Goal: Task Accomplishment & Management: Use online tool/utility

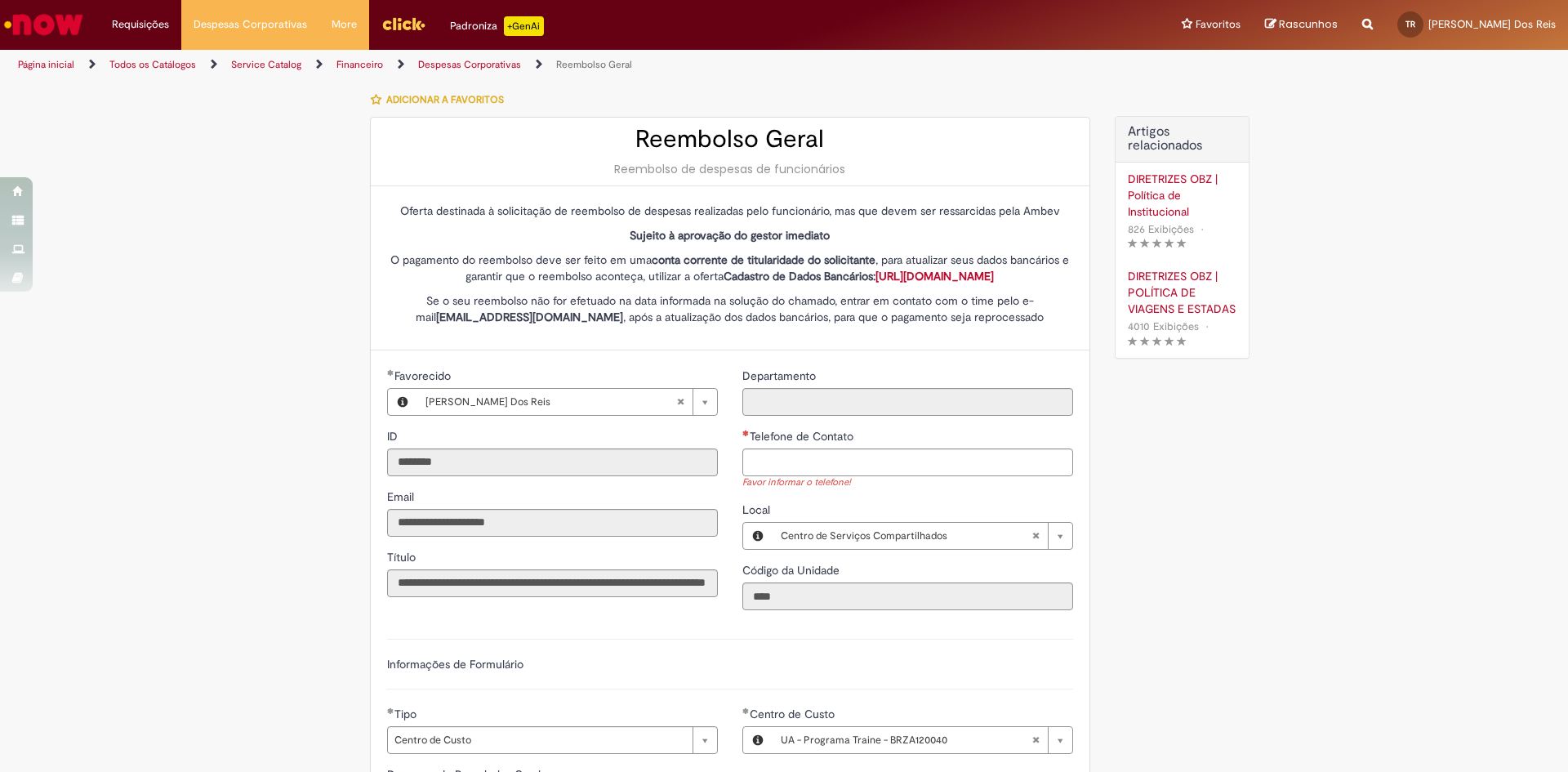
select select "*"
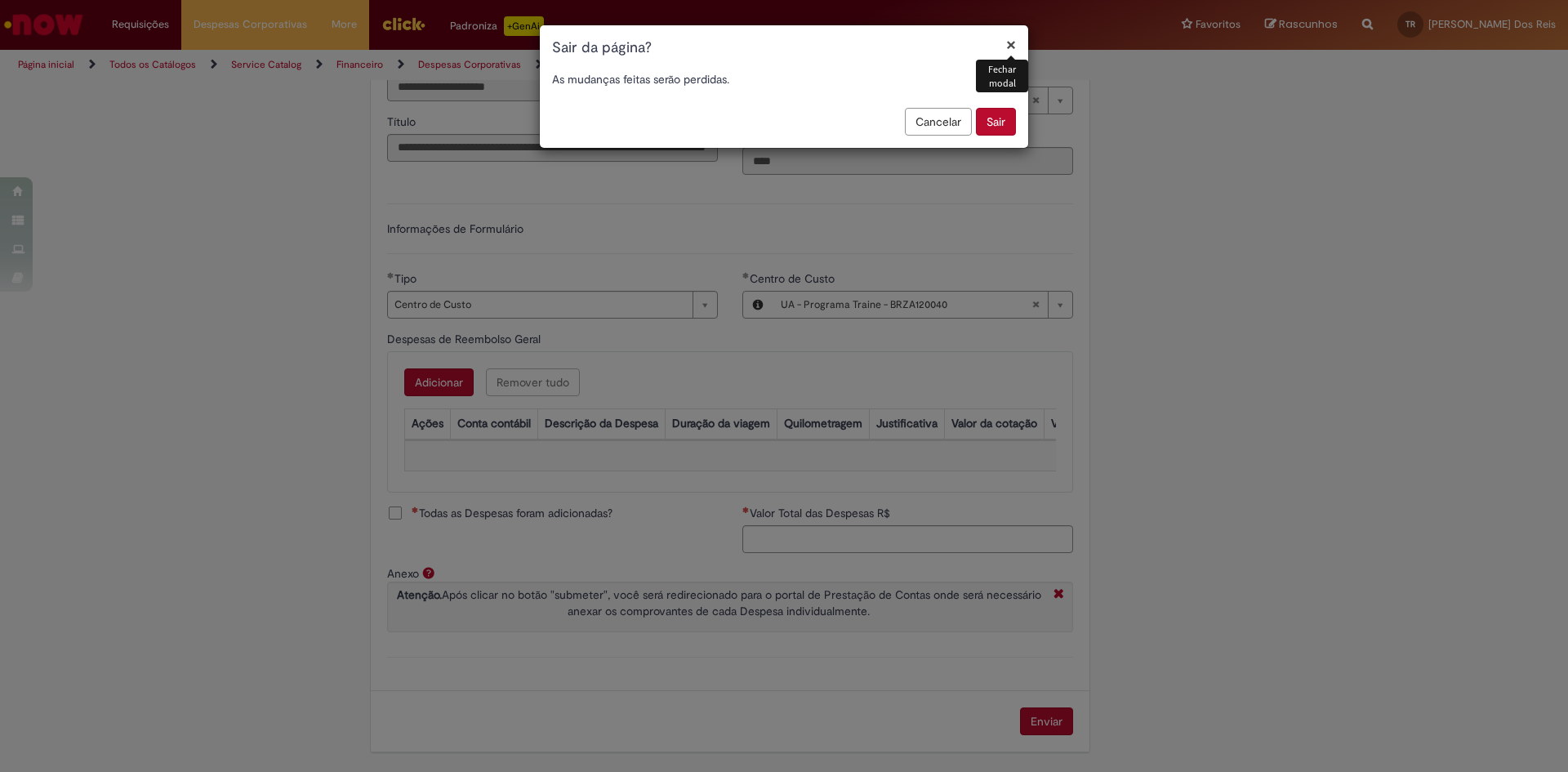
click at [988, 125] on button "Sair" at bounding box center [996, 122] width 40 height 28
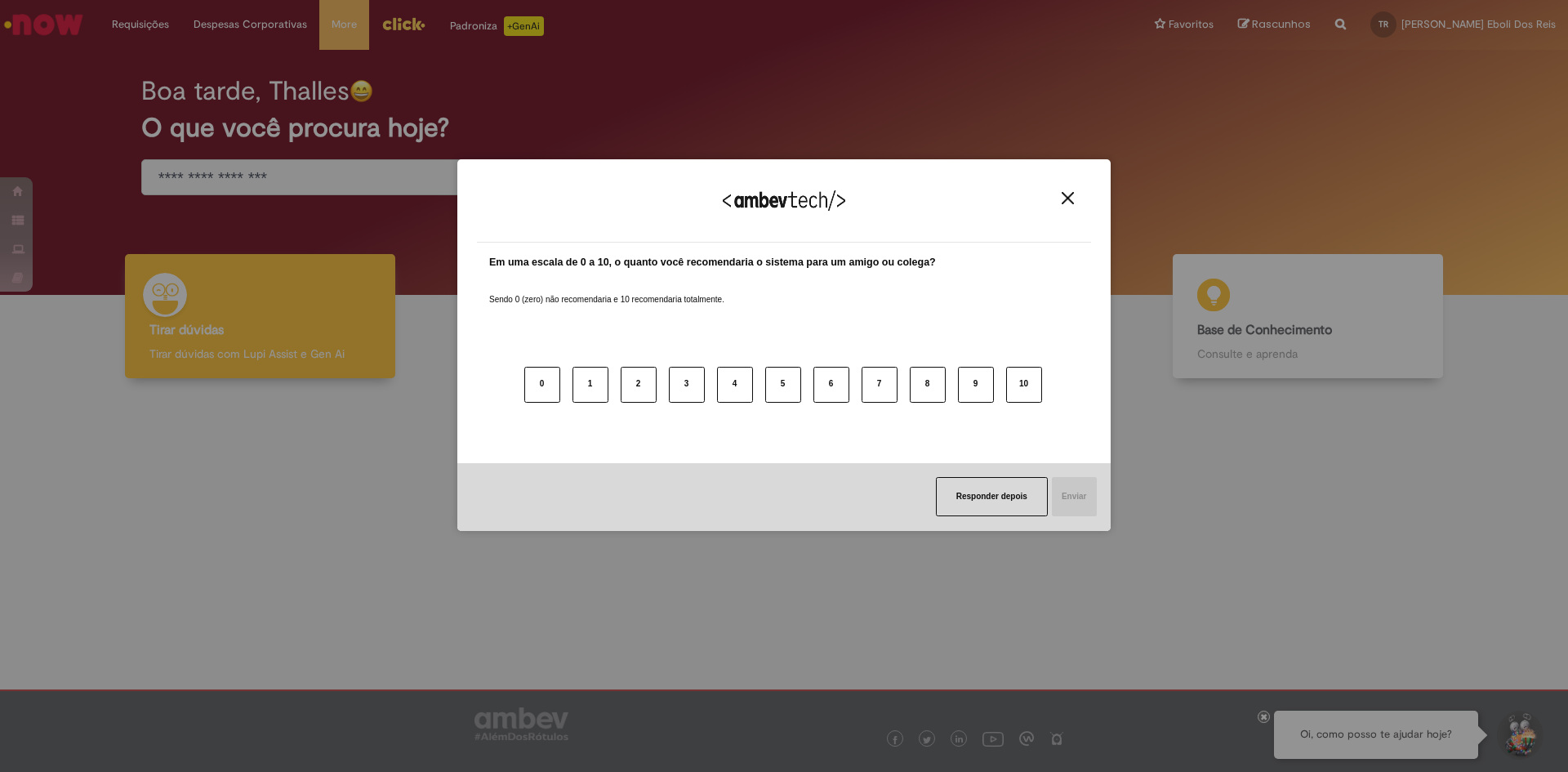
click at [403, 25] on div "Agradecemos seu feedback! Em uma escala de 0 a 10, o quanto você recomendaria o…" at bounding box center [784, 386] width 1568 height 772
click at [1070, 196] on img "Close" at bounding box center [1068, 198] width 12 height 12
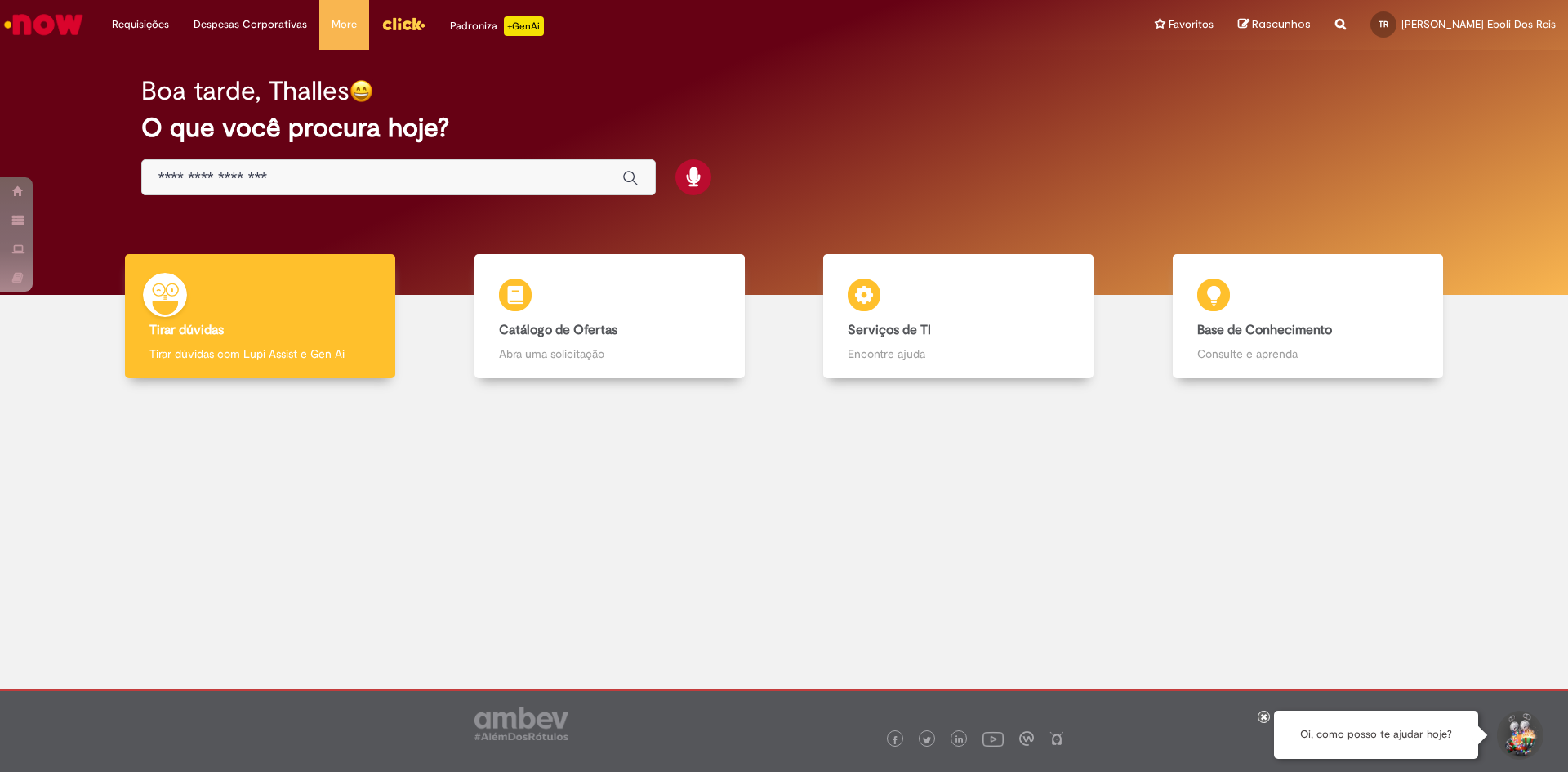
click at [401, 22] on img "Menu Cabeçalho" at bounding box center [403, 23] width 44 height 25
